Goal: Obtain resource: Obtain resource

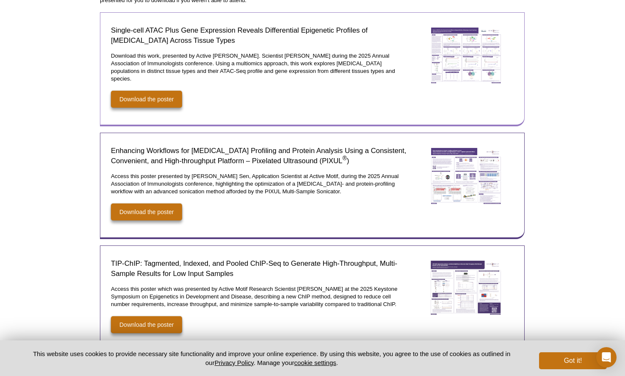
scroll to position [276, 0]
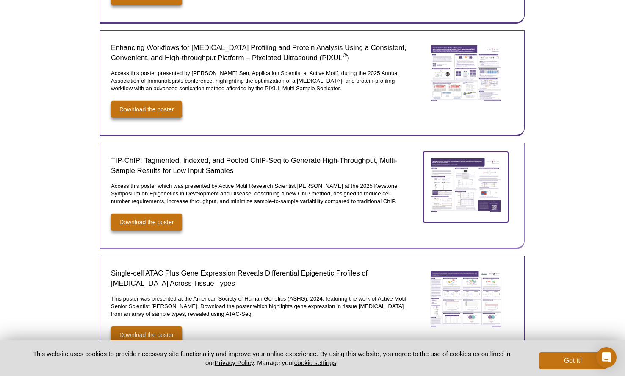
click at [457, 178] on img at bounding box center [466, 186] width 85 height 68
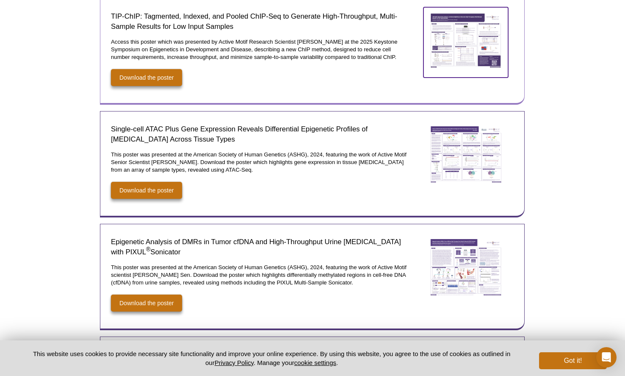
scroll to position [477, 0]
